Goal: Find specific page/section: Find specific page/section

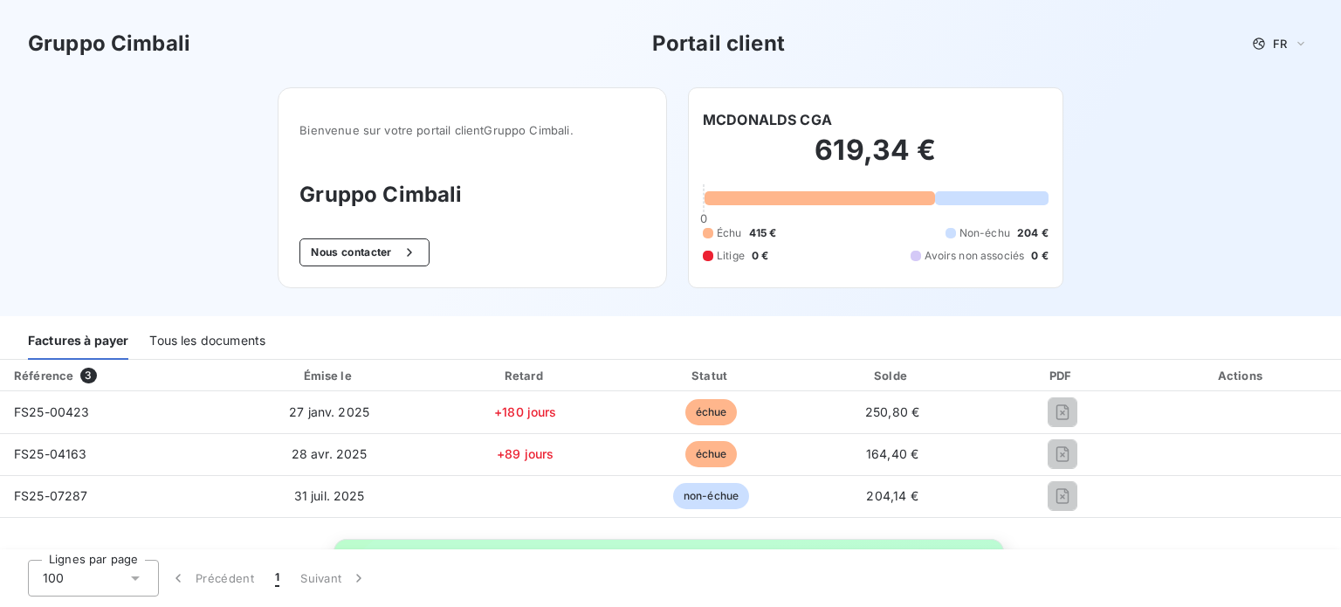
click at [726, 52] on h3 "Portail client" at bounding box center [718, 43] width 133 height 31
click at [149, 58] on h3 "Gruppo Cimbali" at bounding box center [109, 43] width 162 height 31
click at [1294, 46] on icon at bounding box center [1301, 43] width 14 height 17
click at [1285, 69] on span "Français" at bounding box center [1265, 77] width 46 height 17
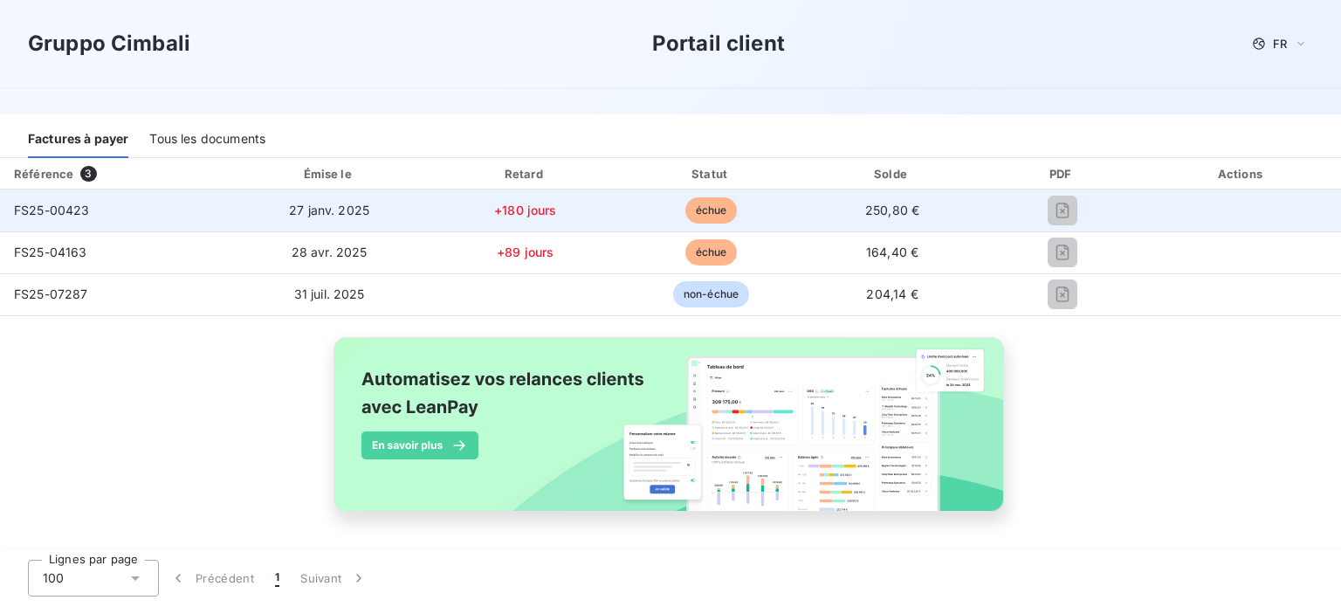
scroll to position [133, 0]
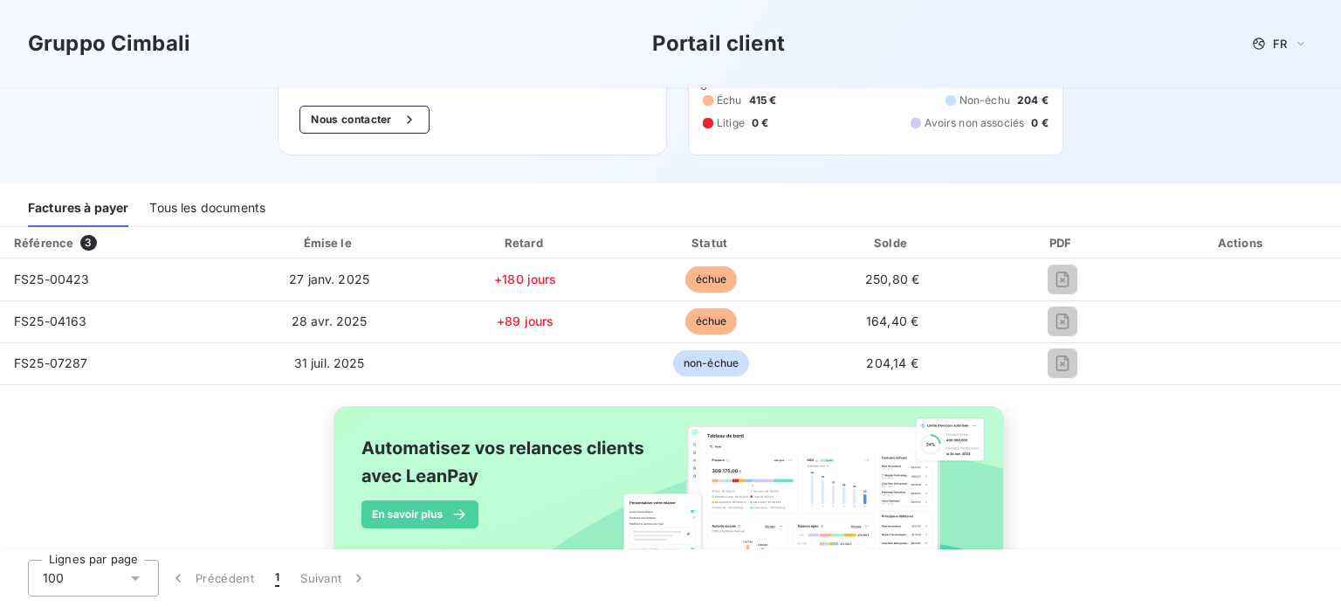
click at [1240, 246] on div "Actions" at bounding box center [1241, 242] width 191 height 17
click at [1036, 241] on div "PDF" at bounding box center [1062, 242] width 154 height 17
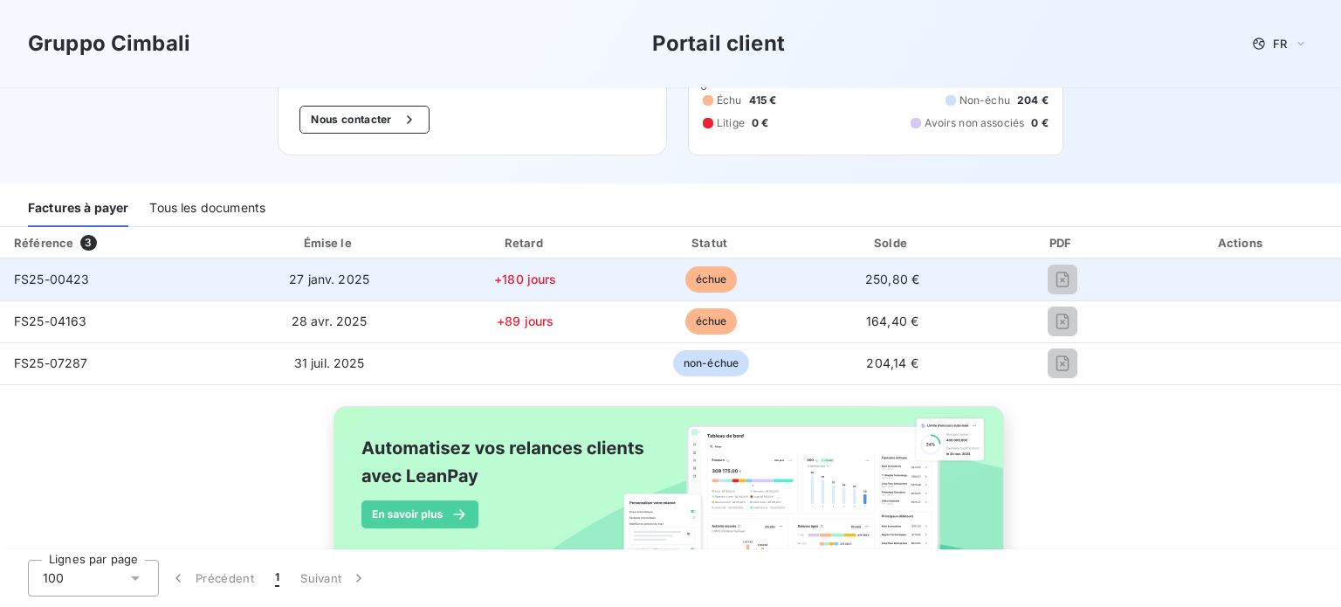
drag, startPoint x: 1041, startPoint y: 241, endPoint x: 1062, endPoint y: 277, distance: 41.5
click at [1041, 242] on div "PDF" at bounding box center [1062, 242] width 154 height 17
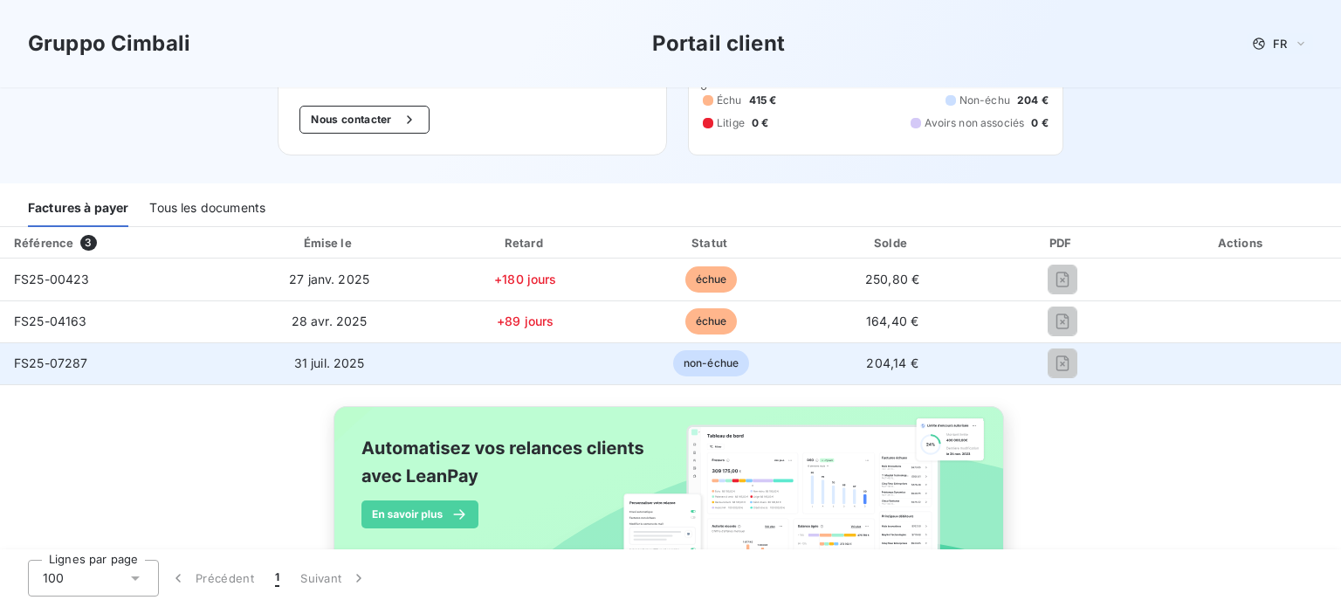
click at [1009, 370] on div at bounding box center [1061, 363] width 133 height 28
click at [862, 370] on td "204,14 €" at bounding box center [892, 363] width 179 height 42
click at [722, 369] on span "non-échue" at bounding box center [711, 363] width 76 height 26
drag, startPoint x: 722, startPoint y: 369, endPoint x: 701, endPoint y: 363, distance: 21.8
click at [715, 368] on span "non-échue" at bounding box center [711, 363] width 76 height 26
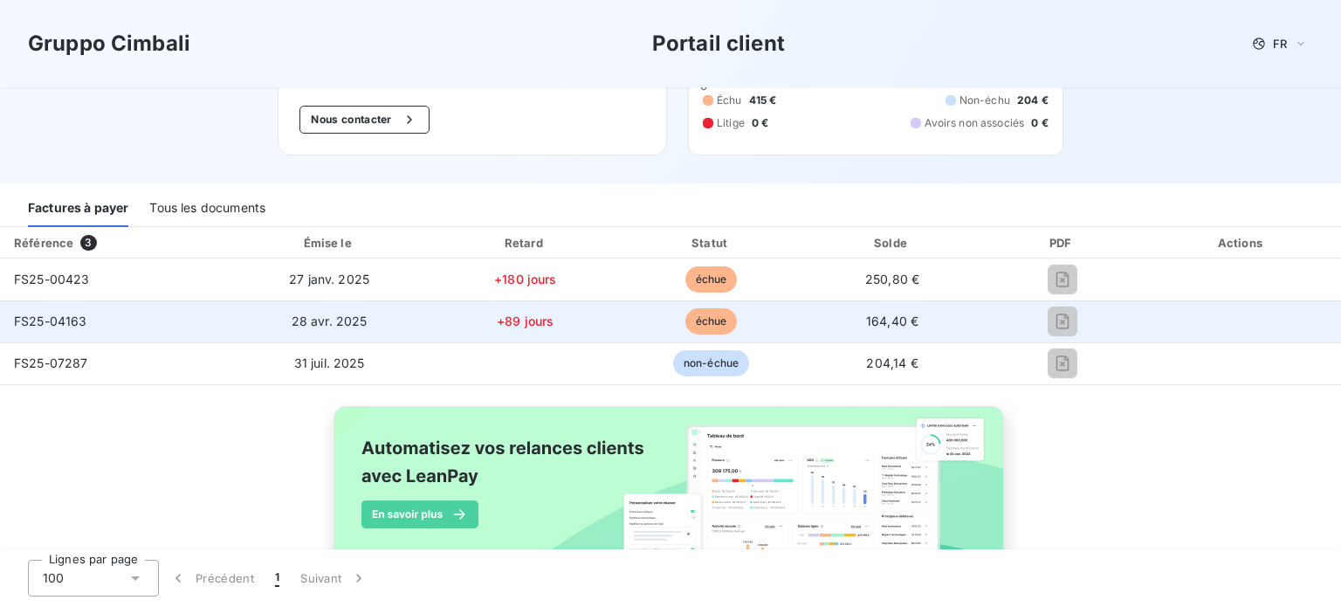
click at [514, 331] on td "+89 jours" at bounding box center [525, 321] width 188 height 42
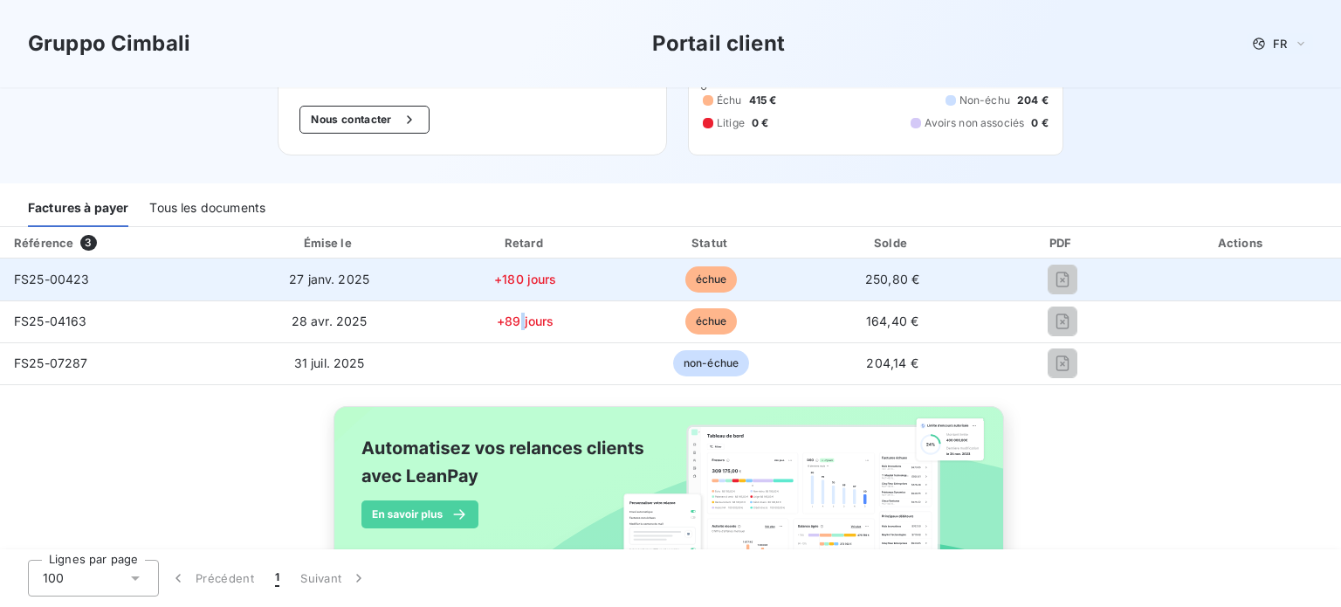
drag, startPoint x: 514, startPoint y: 331, endPoint x: 512, endPoint y: 265, distance: 65.5
click at [514, 326] on td "+89 jours" at bounding box center [525, 321] width 188 height 42
click at [511, 265] on td "+180 jours" at bounding box center [525, 279] width 188 height 42
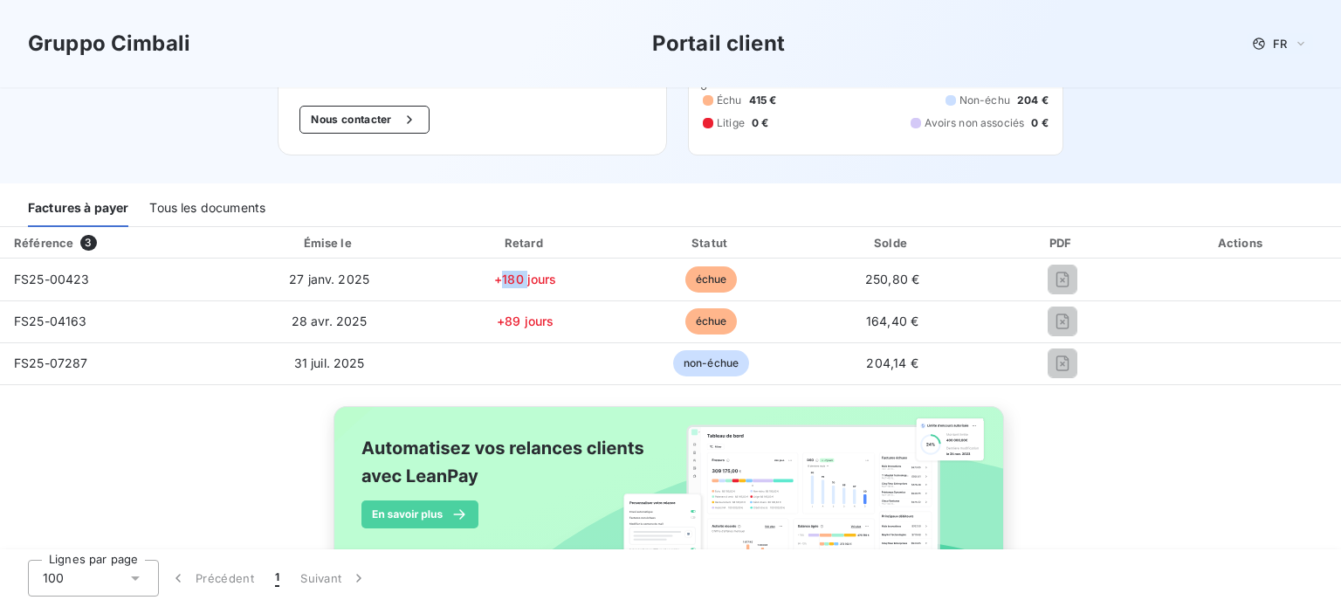
drag, startPoint x: 511, startPoint y: 265, endPoint x: 457, endPoint y: 245, distance: 56.6
click at [511, 264] on td "+180 jours" at bounding box center [525, 279] width 188 height 42
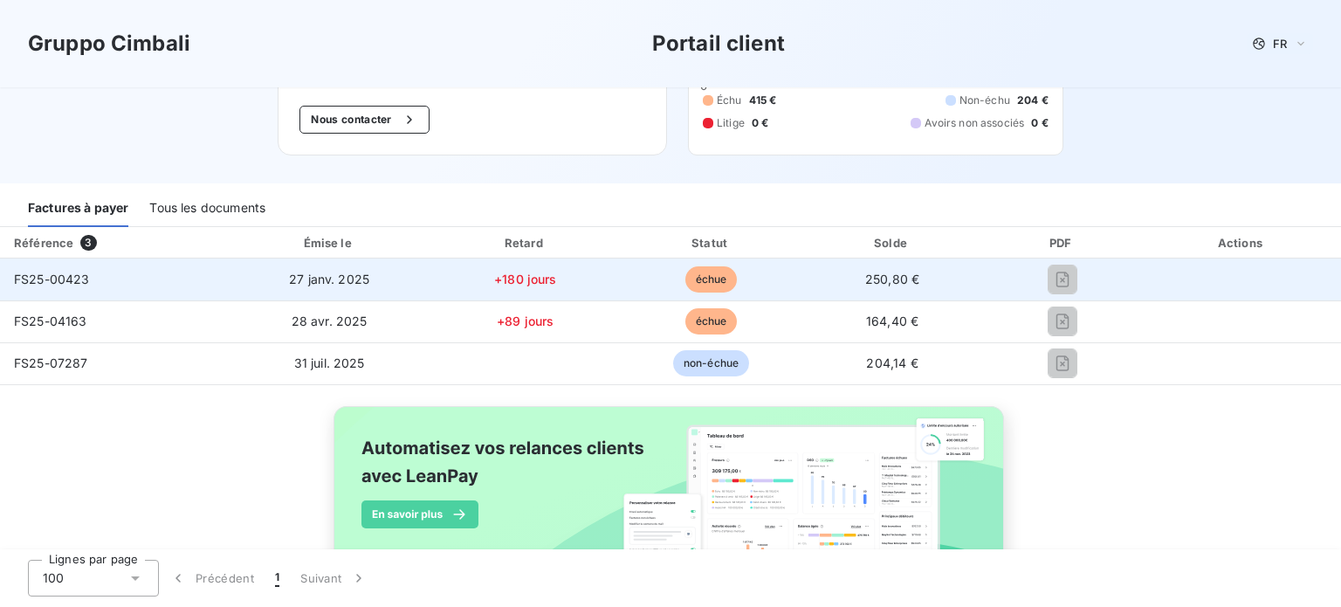
click at [349, 277] on span "27 janv. 2025" at bounding box center [329, 278] width 80 height 15
click at [349, 278] on span "27 janv. 2025" at bounding box center [329, 278] width 80 height 15
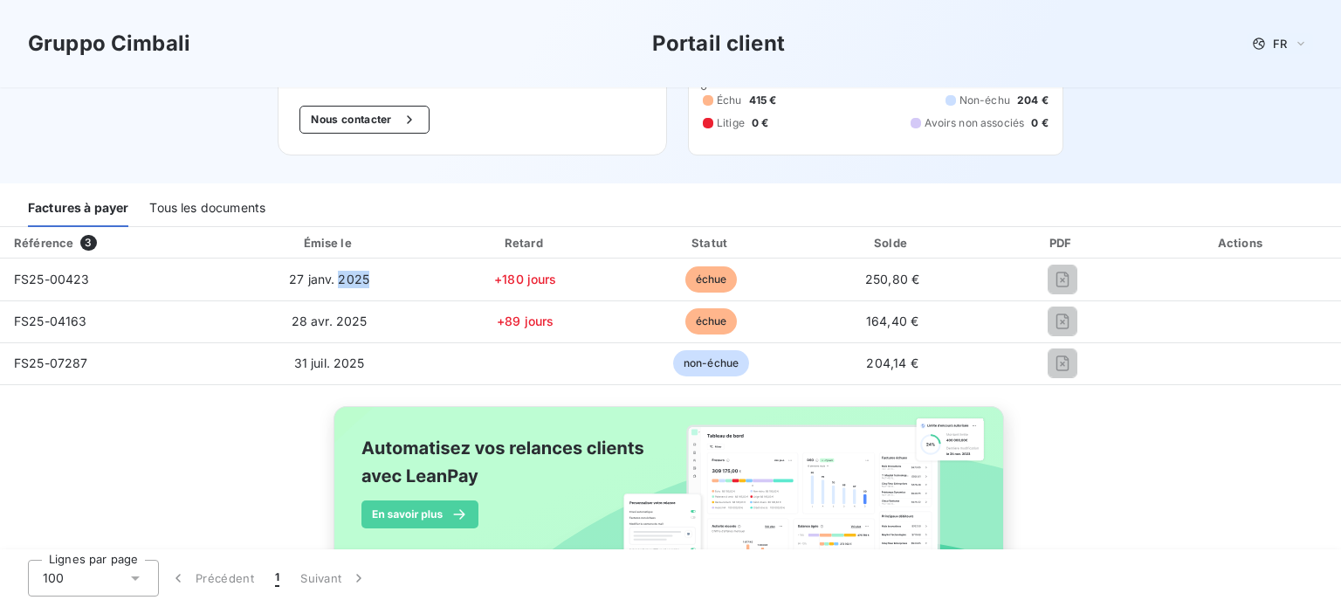
click at [41, 234] on div "Référence 3" at bounding box center [113, 242] width 220 height 17
click at [189, 222] on div "Tous les documents" at bounding box center [207, 208] width 116 height 37
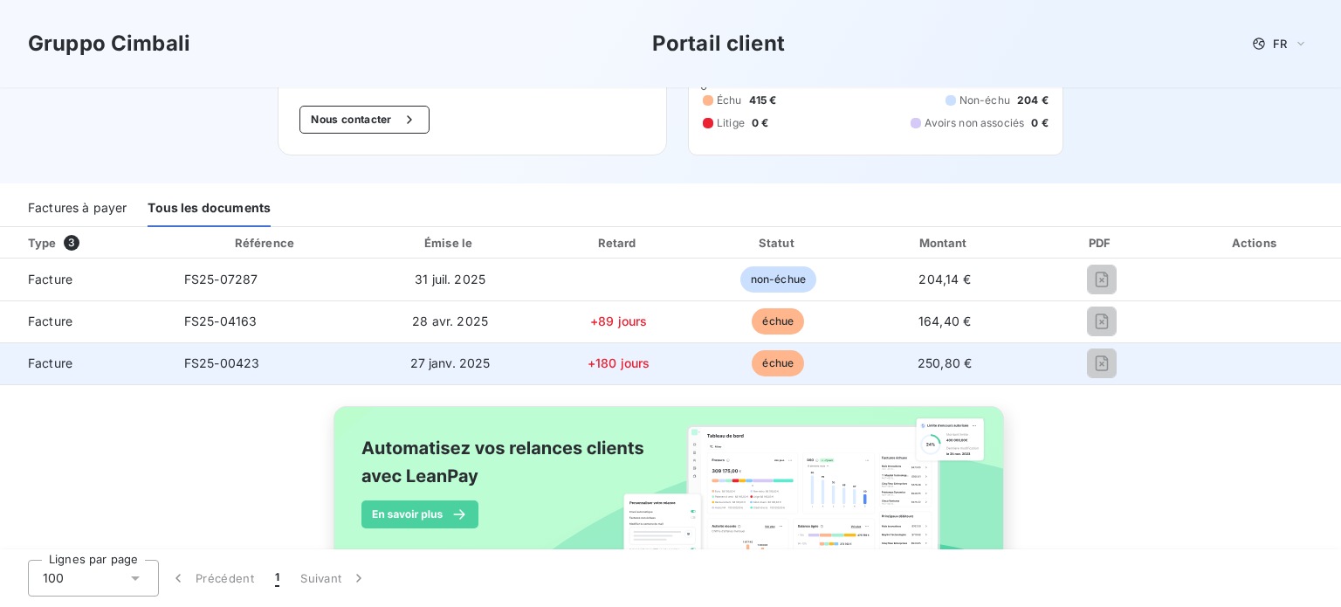
click at [756, 357] on span "échue" at bounding box center [778, 363] width 52 height 26
click at [587, 359] on span "+180 jours" at bounding box center [618, 362] width 63 height 15
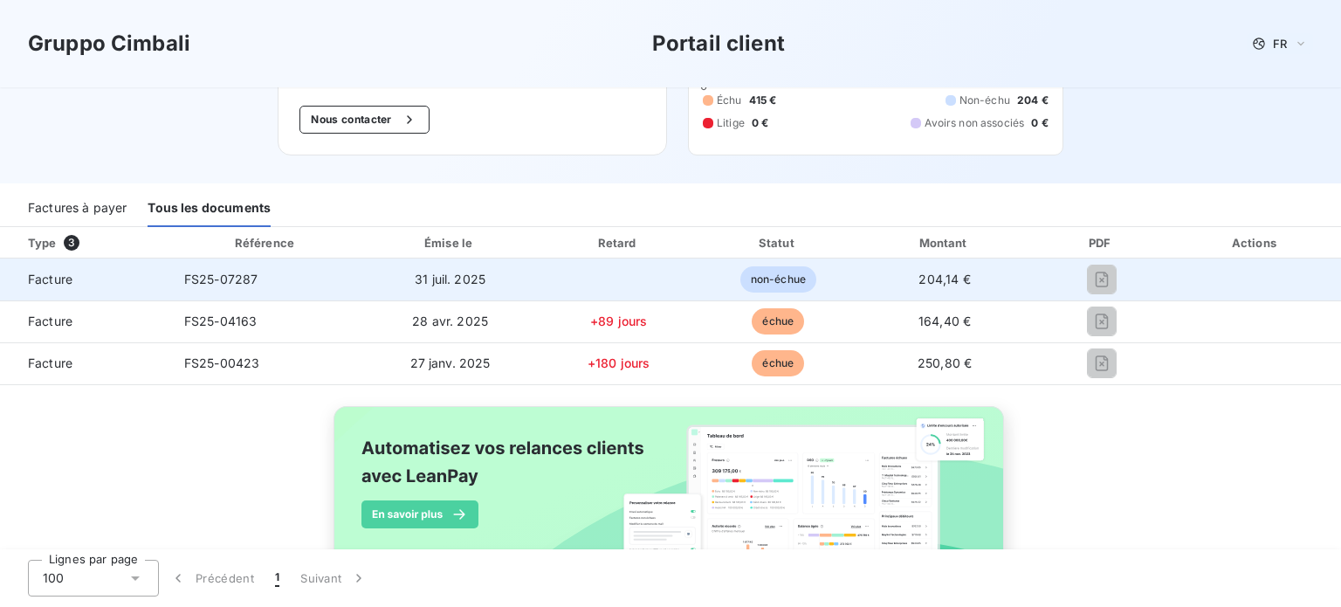
drag, startPoint x: 582, startPoint y: 324, endPoint x: 642, endPoint y: 292, distance: 67.9
click at [590, 324] on span "+89 jours" at bounding box center [618, 320] width 57 height 15
click at [744, 292] on td "non-échue" at bounding box center [778, 279] width 158 height 42
click at [1086, 265] on div at bounding box center [1102, 279] width 110 height 28
drag, startPoint x: 941, startPoint y: 278, endPoint x: 744, endPoint y: 282, distance: 197.3
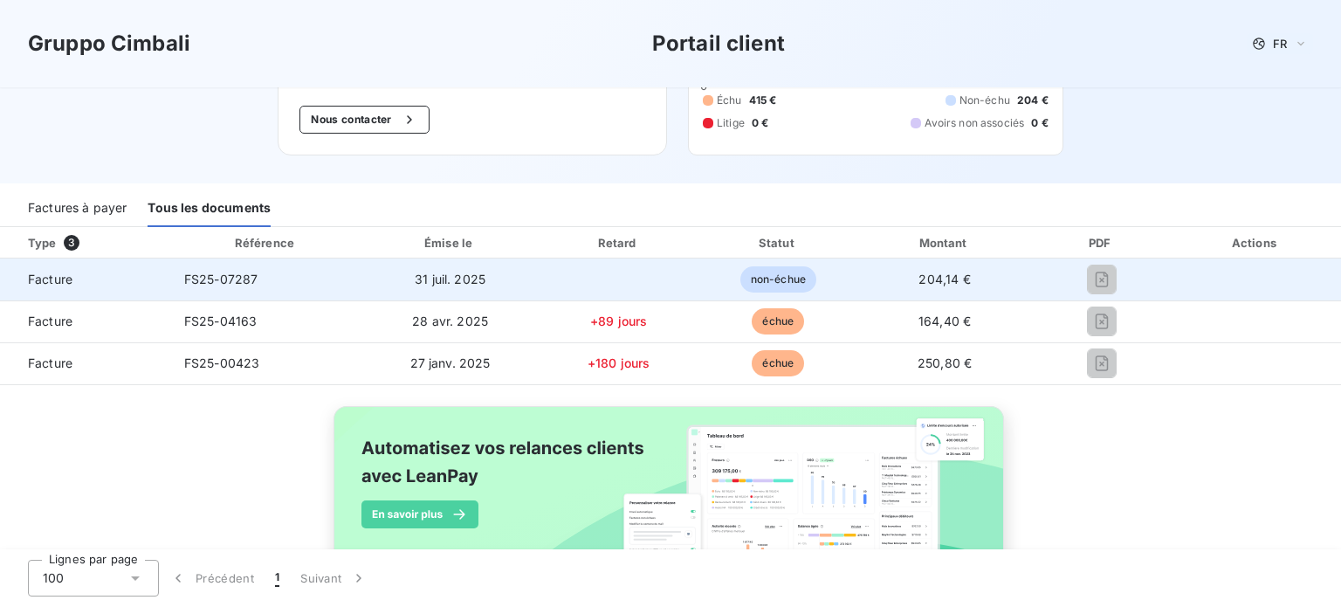
click at [938, 278] on span "204,14 €" at bounding box center [944, 278] width 52 height 15
drag, startPoint x: 753, startPoint y: 283, endPoint x: 601, endPoint y: 285, distance: 151.9
click at [751, 283] on span "non-échue" at bounding box center [778, 279] width 76 height 26
click at [447, 285] on td "31 juil. 2025" at bounding box center [449, 279] width 175 height 42
click at [226, 278] on span "FS25-07287" at bounding box center [221, 278] width 74 height 15
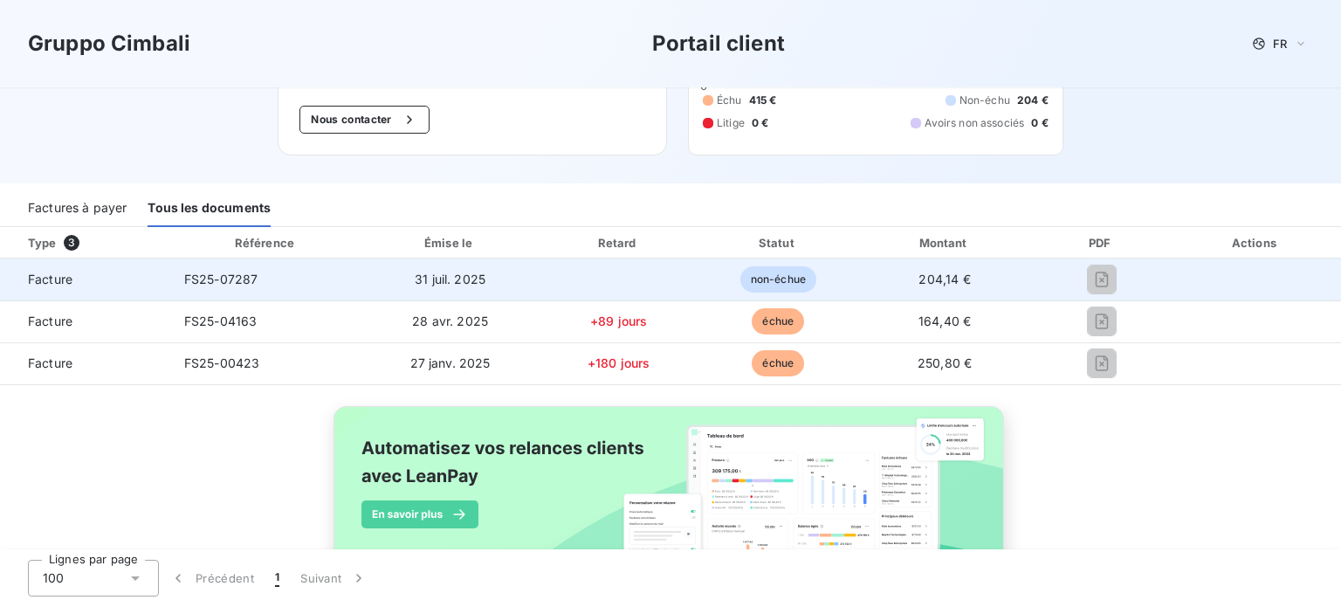
click at [43, 276] on span "Facture" at bounding box center [85, 279] width 142 height 17
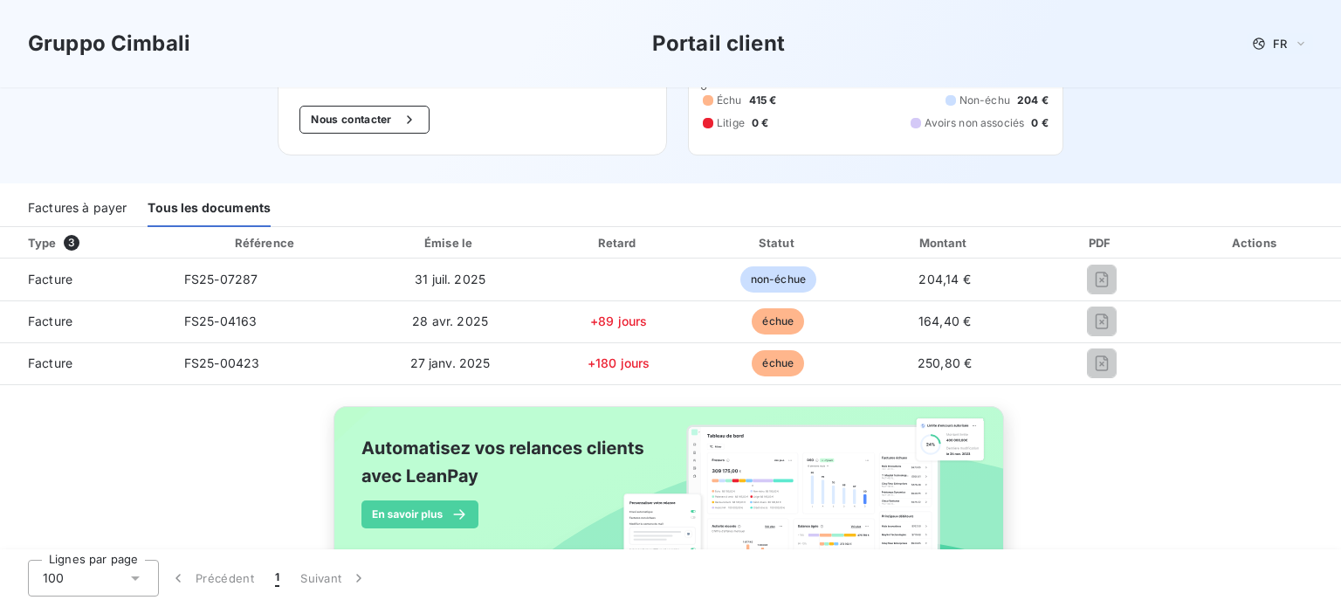
click at [56, 240] on div "Type 3" at bounding box center [91, 242] width 149 height 17
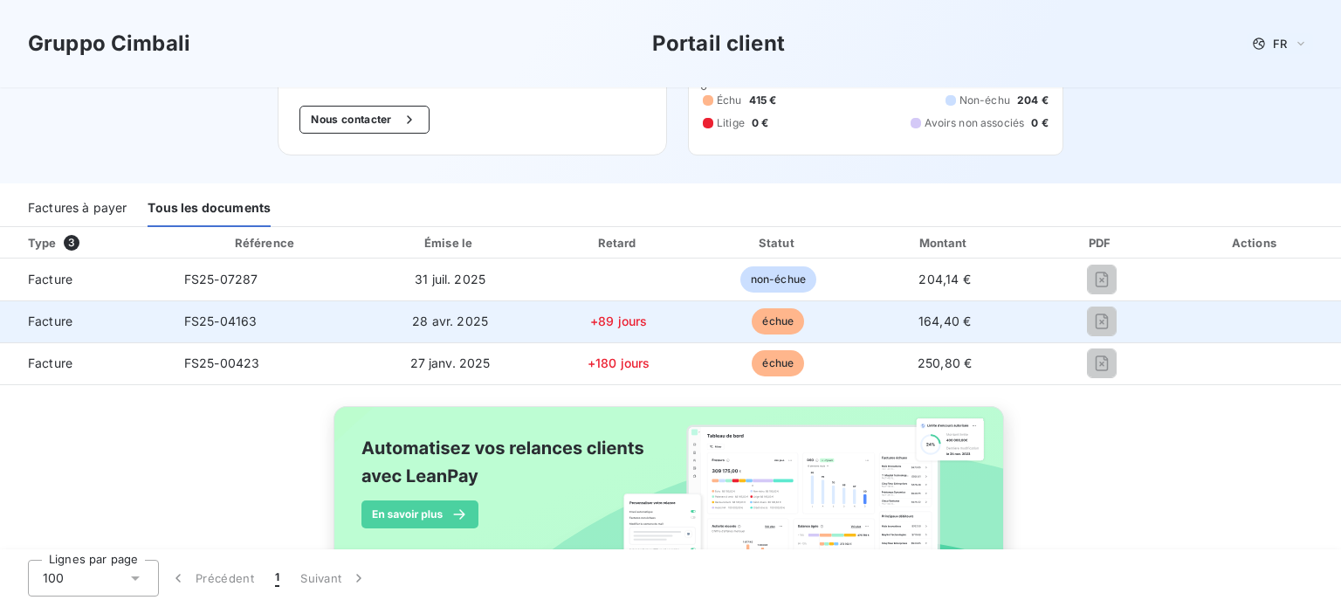
drag, startPoint x: 65, startPoint y: 299, endPoint x: 60, endPoint y: 320, distance: 22.3
click at [64, 300] on td "Facture" at bounding box center [85, 321] width 170 height 42
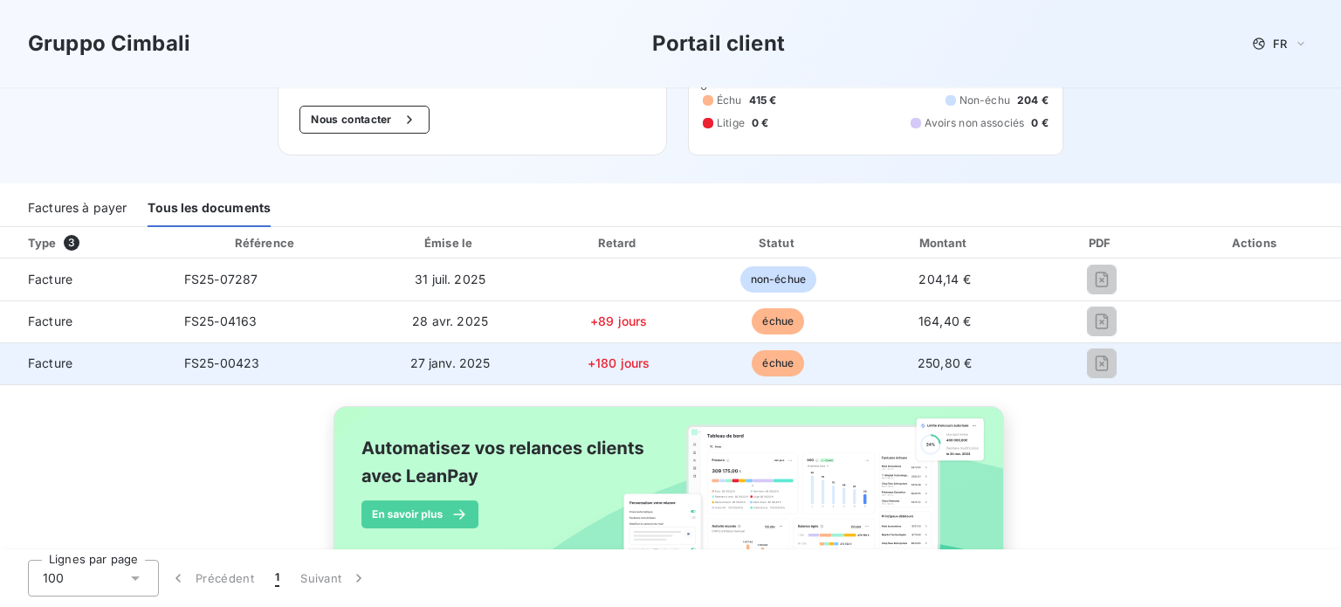
click at [58, 374] on td "Facture" at bounding box center [85, 363] width 170 height 42
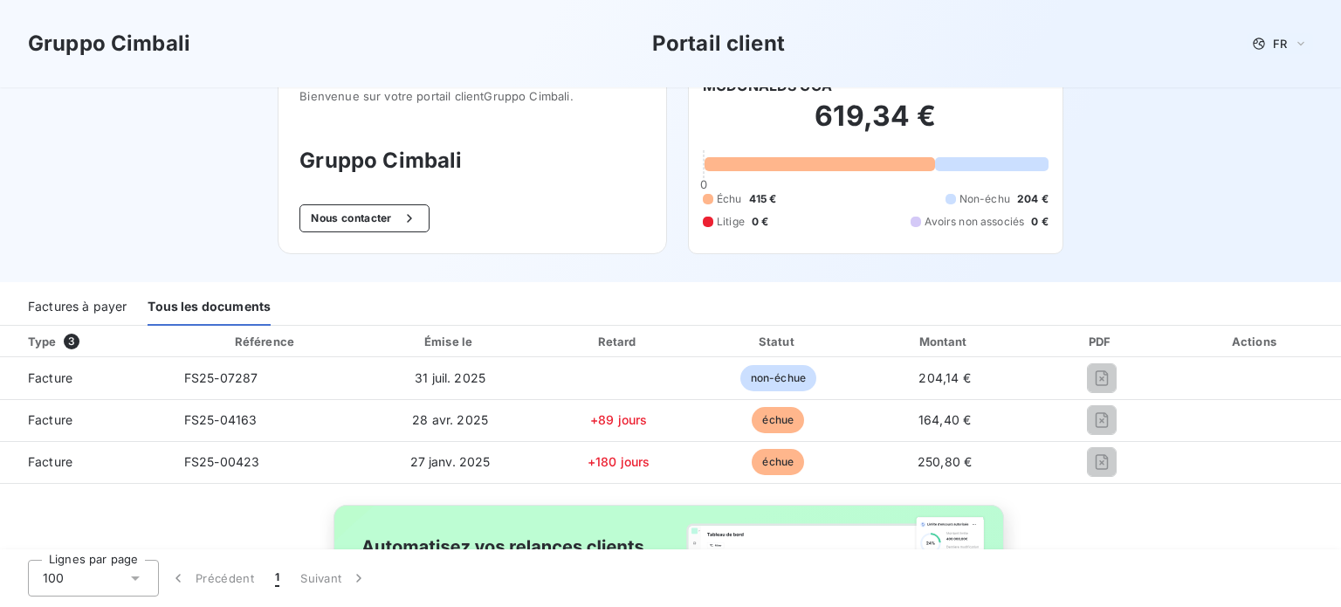
scroll to position [0, 0]
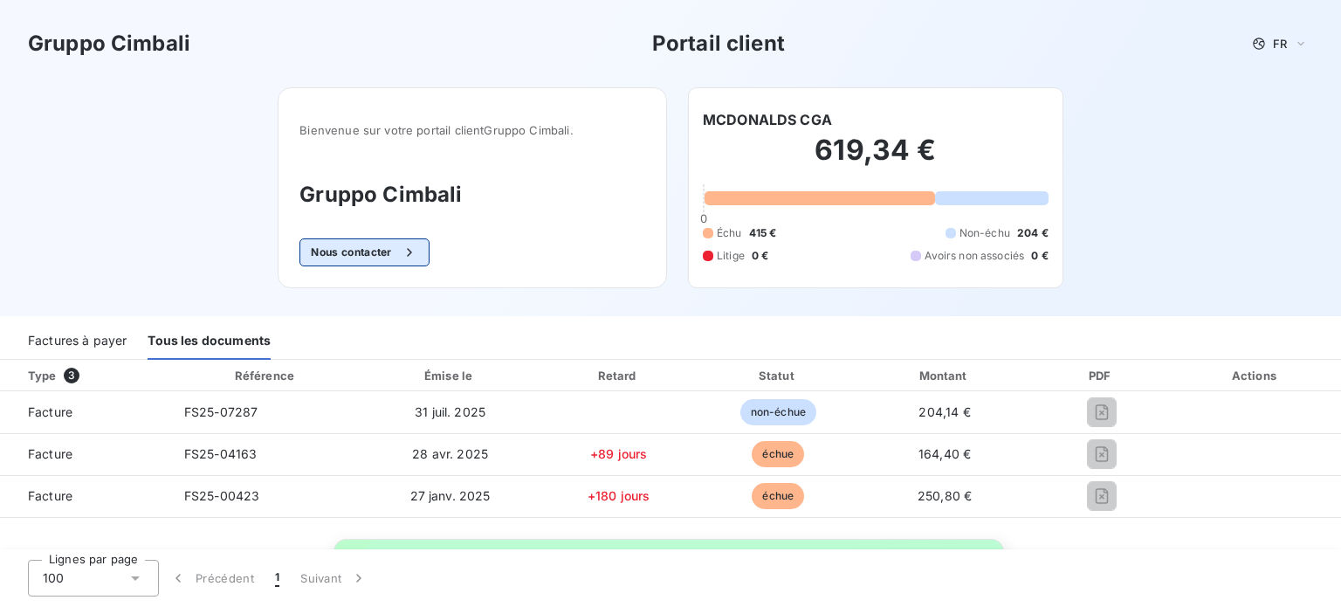
click at [353, 246] on button "Nous contacter" at bounding box center [363, 252] width 129 height 28
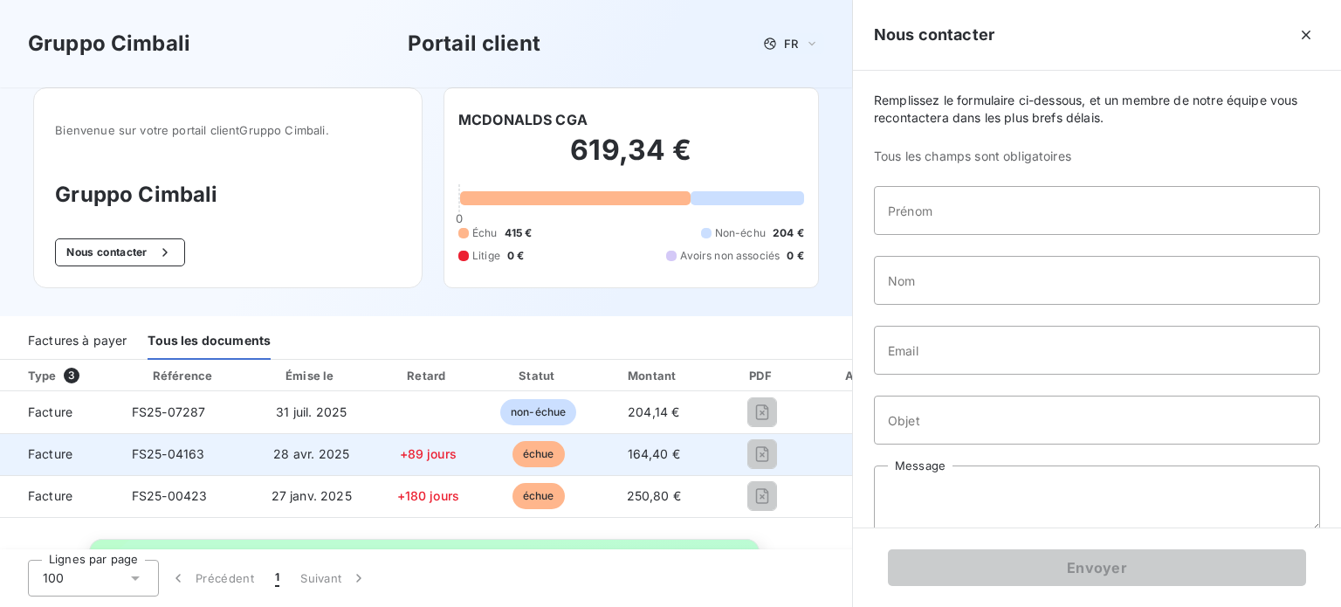
scroll to position [209, 0]
